Goal: Navigation & Orientation: Find specific page/section

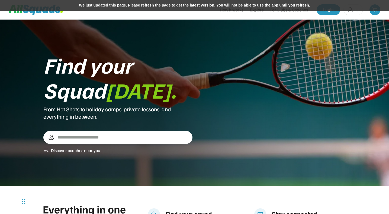
click at [164, 8] on div "We just updated this page. Please refresh the page to get the latest version. Y…" at bounding box center [194, 5] width 389 height 11
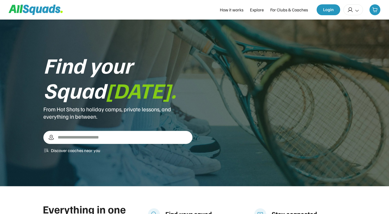
click at [237, 149] on div "Find your Squad today. From Hot Shots to holiday camps, private lessons, and ev…" at bounding box center [194, 102] width 302 height 101
click at [255, 100] on div "Find your Squad today. From Hot Shots to holiday camps, private lessons, and ev…" at bounding box center [194, 102] width 302 height 101
click at [360, 12] on div at bounding box center [354, 9] width 20 height 11
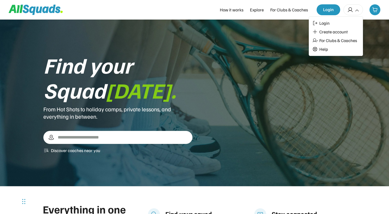
click at [290, 79] on div "Find your Squad today. From Hot Shots to holiday camps, private lessons, and ev…" at bounding box center [194, 102] width 302 height 101
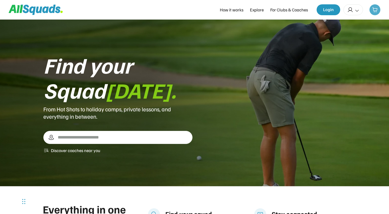
click at [374, 11] on img at bounding box center [374, 9] width 5 height 5
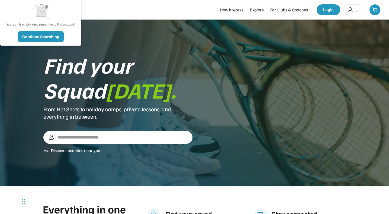
click at [193, 50] on div "Find your Squad [DATE]. From Hot Shots to holiday camps, private lessons, and e…" at bounding box center [194, 103] width 389 height 167
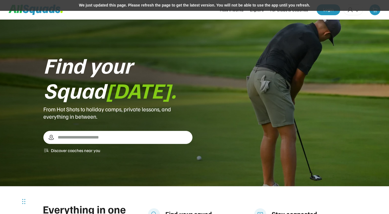
click at [217, 5] on div "We just updated this page. Please refresh the page to get the latest version. Y…" at bounding box center [194, 5] width 389 height 11
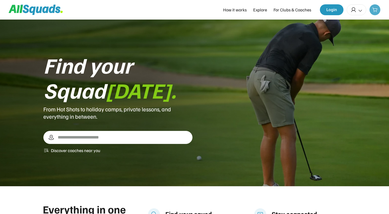
click at [372, 11] on icon at bounding box center [374, 9] width 5 height 5
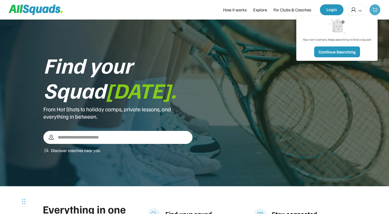
click at [375, 11] on icon at bounding box center [374, 9] width 5 height 5
click at [374, 11] on use at bounding box center [374, 9] width 5 height 5
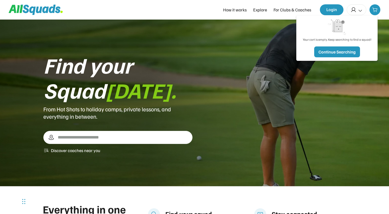
click at [239, 60] on div "Find your Squad today. From Hot Shots to holiday camps, private lessons, and ev…" at bounding box center [194, 102] width 302 height 101
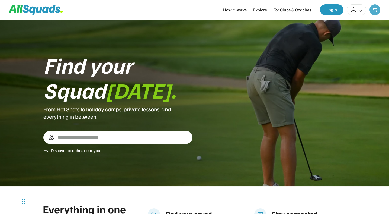
click at [376, 14] on div at bounding box center [375, 9] width 11 height 11
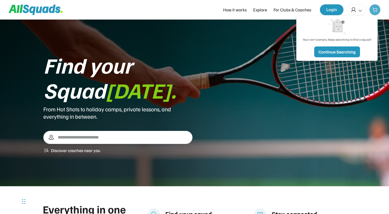
click at [376, 14] on div at bounding box center [375, 9] width 11 height 11
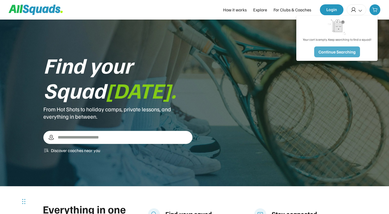
click at [255, 111] on div "Find your Squad today. From Hot Shots to holiday camps, private lessons, and ev…" at bounding box center [194, 102] width 302 height 101
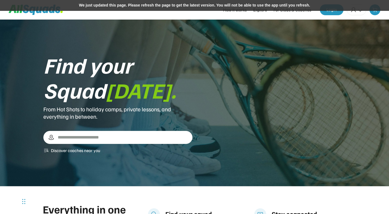
click at [240, 7] on div "We just updated this page. Please refresh the page to get the latest version. Y…" at bounding box center [194, 5] width 389 height 11
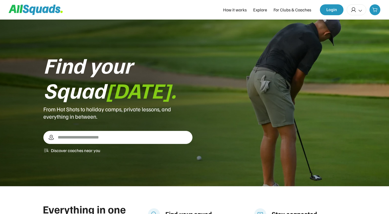
click at [362, 8] on icon at bounding box center [360, 10] width 5 height 5
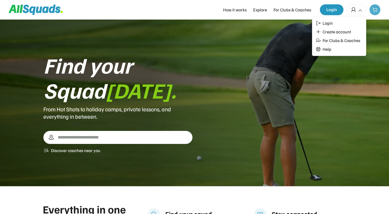
click at [375, 12] on icon at bounding box center [374, 9] width 5 height 5
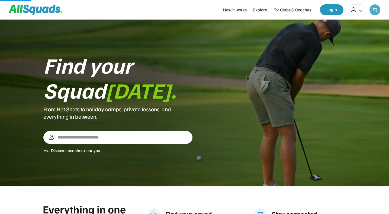
click at [375, 12] on icon at bounding box center [374, 9] width 5 height 5
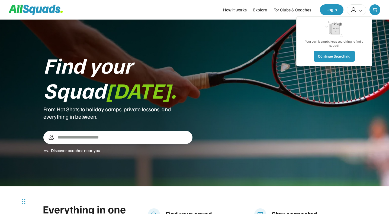
click at [202, 41] on div "Find your Squad today. From Hot Shots to holiday camps, private lessons, and ev…" at bounding box center [194, 103] width 389 height 167
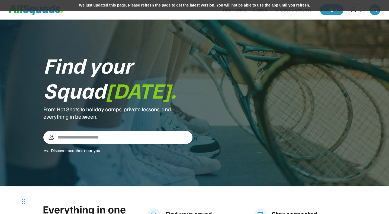
click at [228, 5] on div "We just updated this page. Please refresh the page to get the latest version. Y…" at bounding box center [194, 5] width 389 height 11
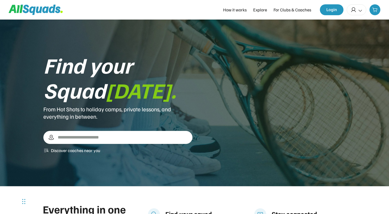
click at [359, 11] on icon at bounding box center [360, 10] width 5 height 5
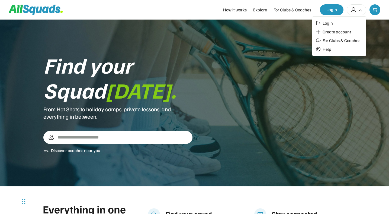
click at [360, 11] on icon at bounding box center [360, 10] width 5 height 5
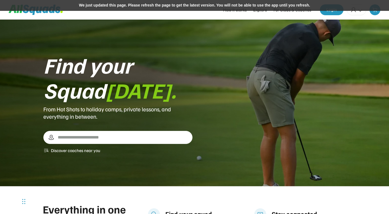
click at [211, 6] on div "We just updated this page. Please refresh the page to get the latest version. Y…" at bounding box center [194, 5] width 389 height 11
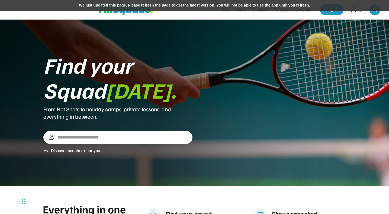
click at [180, 8] on div "We just updated this page. Please refresh the page to get the latest version. Y…" at bounding box center [194, 5] width 389 height 11
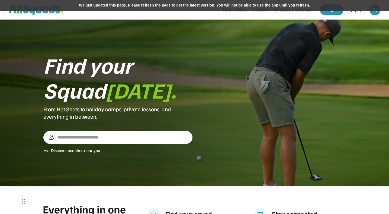
click at [254, 6] on div "We just updated this page. Please refresh the page to get the latest version. Y…" at bounding box center [194, 5] width 389 height 11
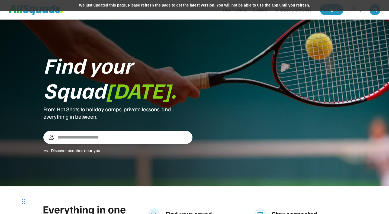
click at [240, 8] on div "We just updated this page. Please refresh the page to get the latest version. Y…" at bounding box center [194, 5] width 389 height 11
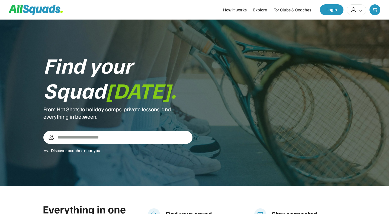
click at [359, 11] on use at bounding box center [360, 10] width 5 height 5
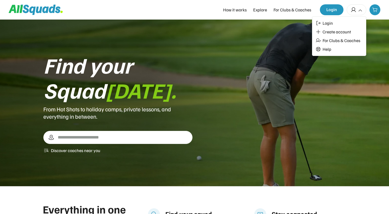
click at [362, 8] on div at bounding box center [357, 9] width 20 height 11
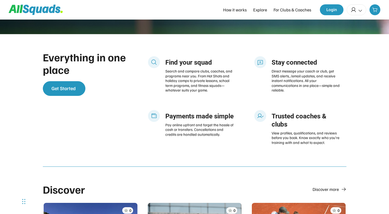
scroll to position [159, 0]
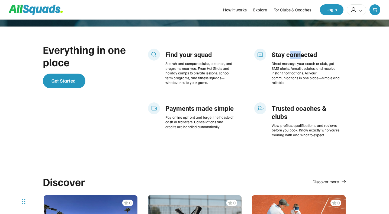
drag, startPoint x: 289, startPoint y: 56, endPoint x: 299, endPoint y: 56, distance: 10.3
click at [299, 56] on div "Stay connected" at bounding box center [306, 55] width 69 height 8
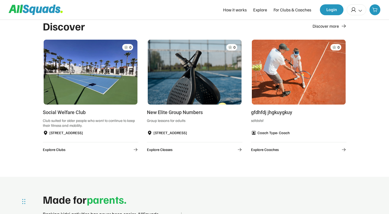
scroll to position [315, 0]
click at [13, 128] on div "Discover Discover more 0 Social Welfare Club Club suited for older people who w…" at bounding box center [194, 90] width 389 height 173
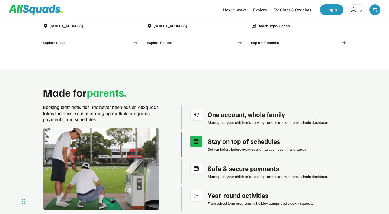
scroll to position [421, 0]
